Goal: Answer question/provide support: Share knowledge or assist other users

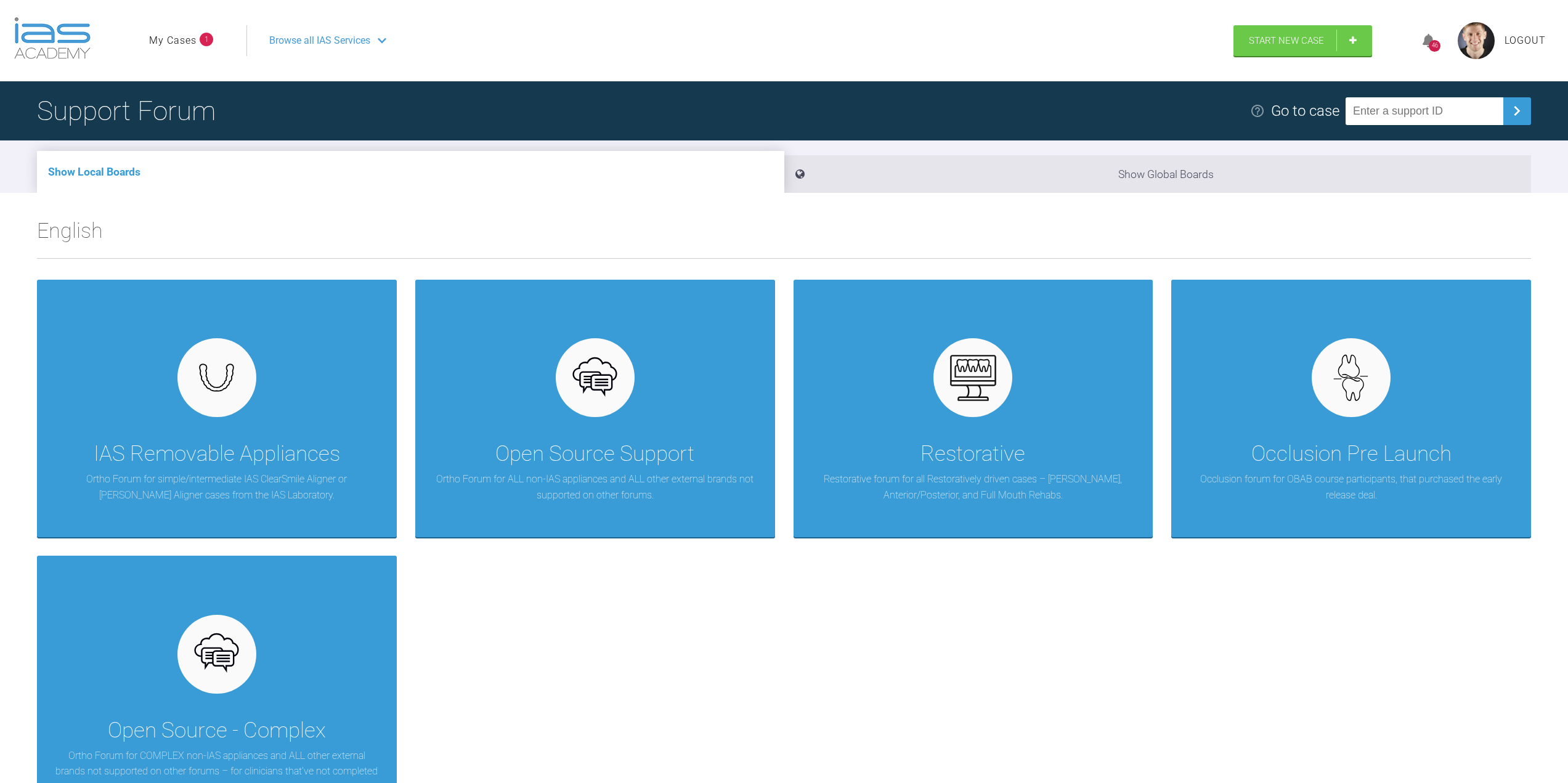
click at [1431, 44] on div "46" at bounding box center [1435, 46] width 12 height 12
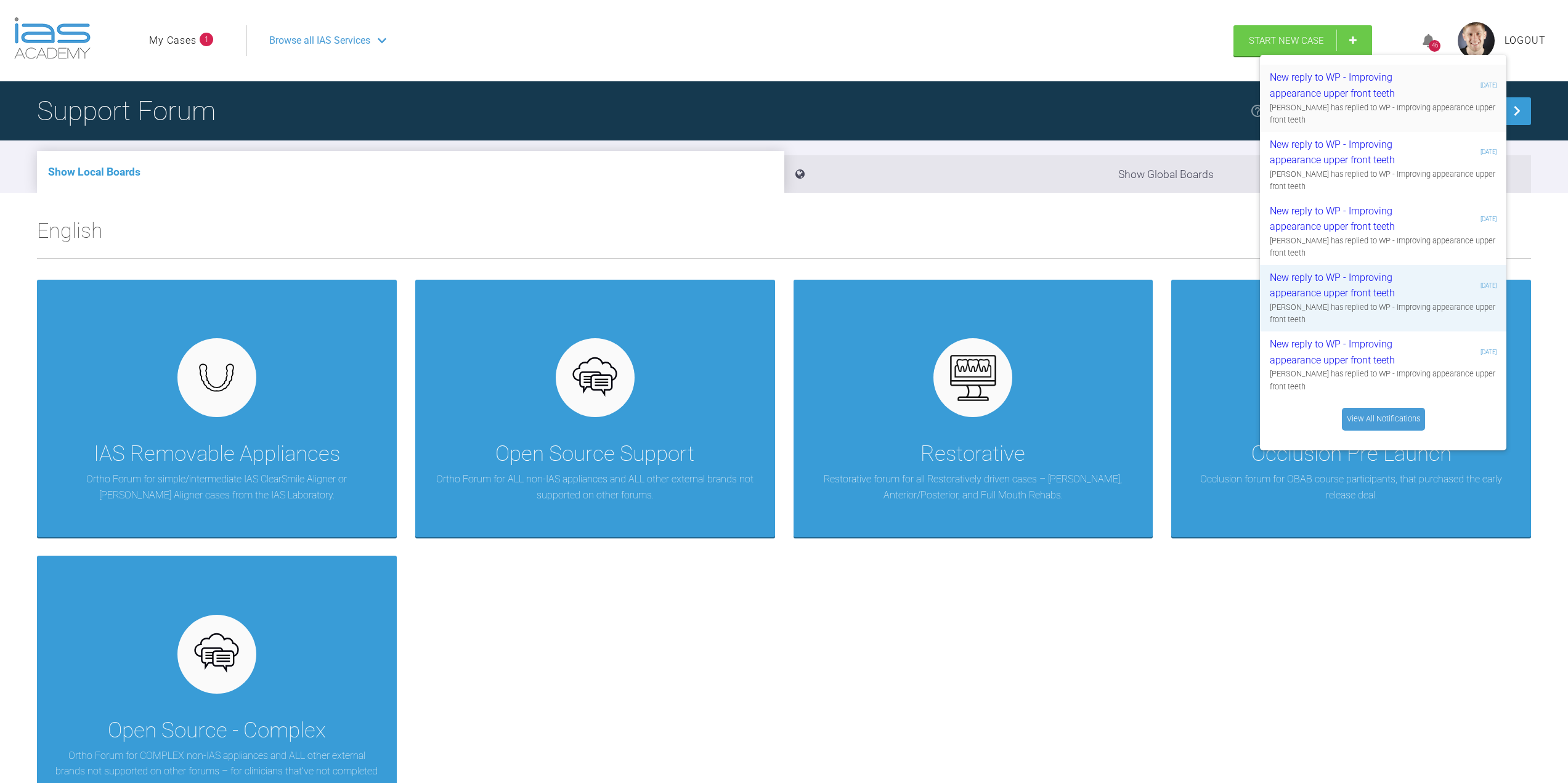
click at [1361, 100] on div "New reply to WP - Improving appearance upper front teeth" at bounding box center [1344, 85] width 148 height 32
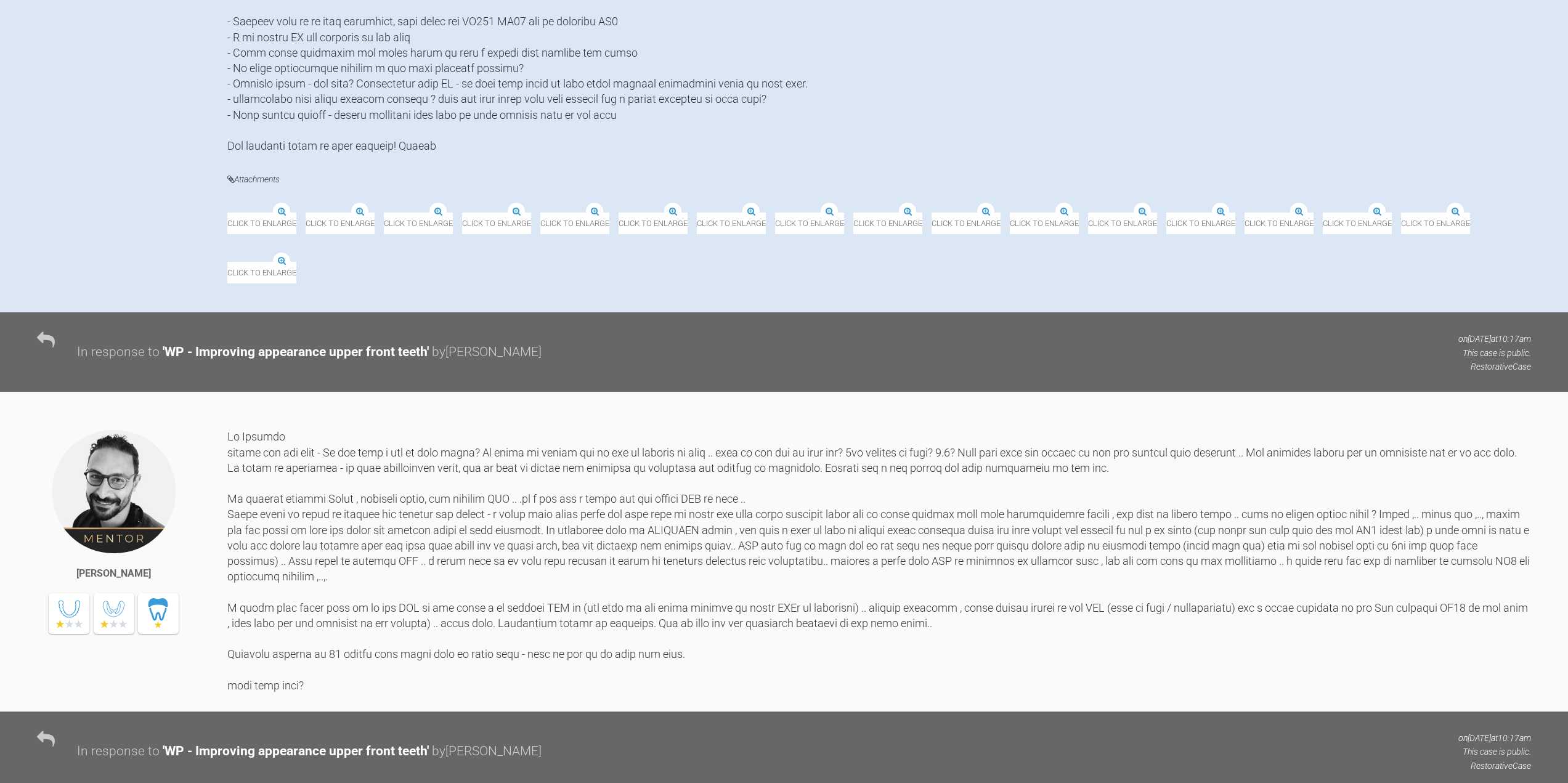
scroll to position [924, 0]
